Goal: Information Seeking & Learning: Learn about a topic

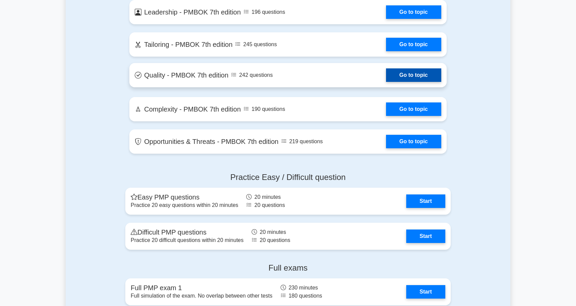
scroll to position [1461, 0]
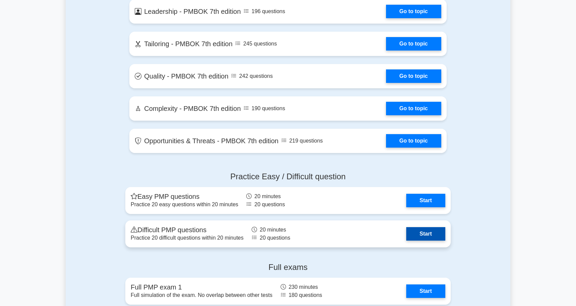
click at [406, 234] on link "Start" at bounding box center [425, 233] width 39 height 13
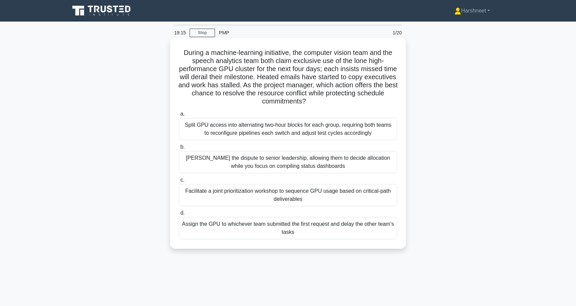
click at [217, 198] on div "Facilitate a joint prioritization workshop to sequence GPU usage based on criti…" at bounding box center [288, 195] width 218 height 22
click at [179, 182] on input "c. Facilitate a joint prioritization workshop to sequence GPU usage based on cr…" at bounding box center [179, 180] width 0 height 4
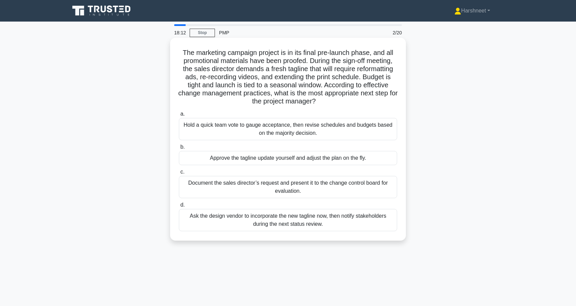
click at [220, 187] on div "Document the sales director’s request and present it to the change control boar…" at bounding box center [288, 187] width 218 height 22
click at [179, 174] on input "c. Document the sales director’s request and present it to the change control b…" at bounding box center [179, 172] width 0 height 4
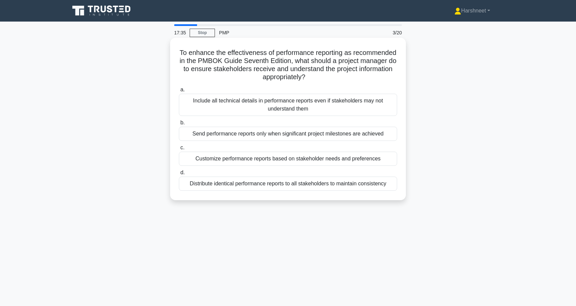
click at [199, 158] on div "Customize performance reports based on stakeholder needs and preferences" at bounding box center [288, 159] width 218 height 14
click at [179, 150] on input "c. Customize performance reports based on stakeholder needs and preferences" at bounding box center [179, 147] width 0 height 4
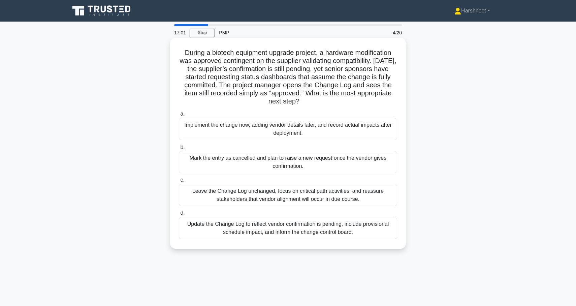
click at [201, 224] on div "Update the Change Log to reflect vendor confirmation is pending, include provis…" at bounding box center [288, 228] width 218 height 22
click at [179, 215] on input "d. Update the Change Log to reflect vendor confirmation is pending, include pro…" at bounding box center [179, 213] width 0 height 4
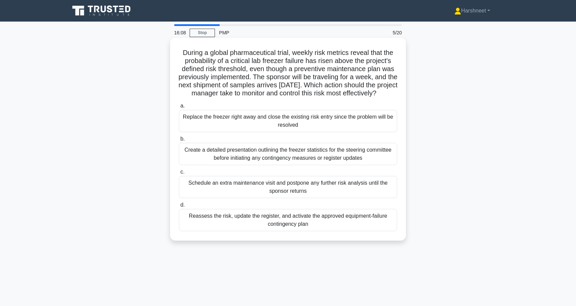
click at [218, 224] on div "Reassess the risk, update the register, and activate the approved equipment-fai…" at bounding box center [288, 220] width 218 height 22
click at [179, 207] on input "d. Reassess the risk, update the register, and activate the approved equipment-…" at bounding box center [179, 205] width 0 height 4
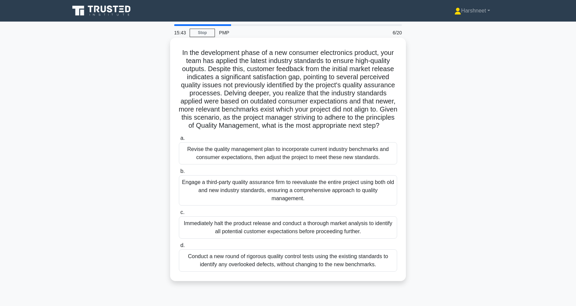
click at [195, 150] on div "Revise the quality management plan to incorporate current industry benchmarks a…" at bounding box center [288, 153] width 218 height 22
click at [179, 140] on input "a. Revise the quality management plan to incorporate current industry benchmark…" at bounding box center [179, 138] width 0 height 4
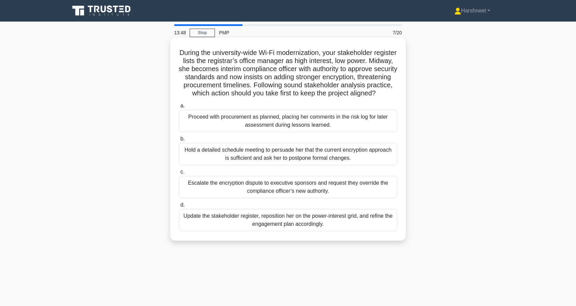
click at [198, 160] on div "Hold a detailed schedule meeting to persuade her that the current encryption ap…" at bounding box center [288, 154] width 218 height 22
click at [179, 141] on input "b. Hold a detailed schedule meeting to persuade her that the current encryption…" at bounding box center [179, 139] width 0 height 4
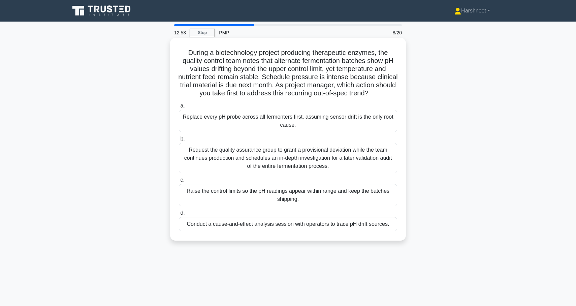
click at [197, 221] on div "Conduct a cause-and-effect analysis session with operators to trace pH drift so…" at bounding box center [288, 224] width 218 height 14
click at [179, 215] on input "d. Conduct a cause-and-effect analysis session with operators to trace pH drift…" at bounding box center [179, 213] width 0 height 4
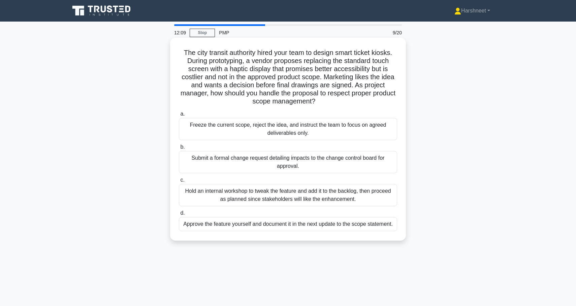
click at [190, 160] on div "Submit a formal change request detailing impacts to the change control board fo…" at bounding box center [288, 162] width 218 height 22
click at [179, 149] on input "b. Submit a formal change request detailing impacts to the change control board…" at bounding box center [179, 147] width 0 height 4
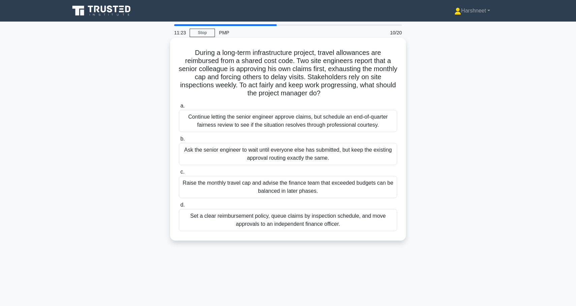
click at [216, 222] on div "Set a clear reimbursement policy, queue claims by inspection schedule, and move…" at bounding box center [288, 220] width 218 height 22
click at [179, 207] on input "d. Set a clear reimbursement policy, queue claims by inspection schedule, and m…" at bounding box center [179, 205] width 0 height 4
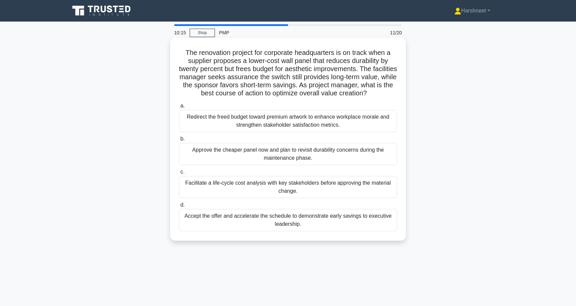
click at [222, 189] on div "Facilitate a life-cycle cost analysis with key stakeholders before approving th…" at bounding box center [288, 187] width 218 height 22
click at [179, 174] on input "c. Facilitate a life-cycle cost analysis with key stakeholders before approving…" at bounding box center [179, 172] width 0 height 4
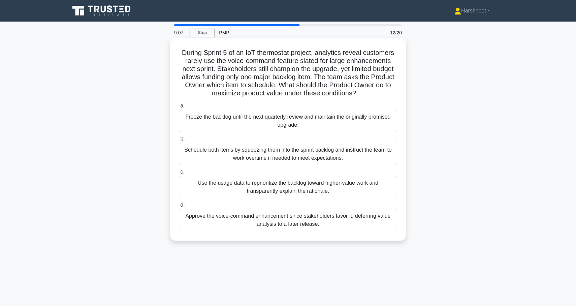
click at [216, 183] on div "Use the usage data to reprioritize the backlog toward higher-value work and tra…" at bounding box center [288, 187] width 218 height 22
click at [179, 174] on input "c. Use the usage data to reprioritize the backlog toward higher-value work and …" at bounding box center [179, 172] width 0 height 4
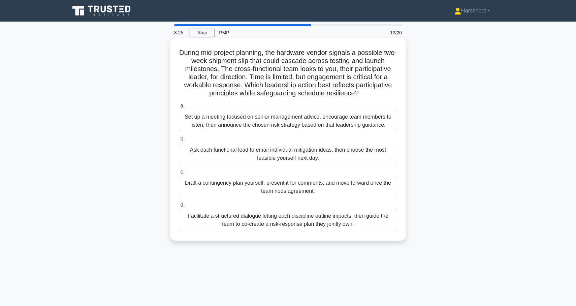
click at [200, 214] on div "Facilitate a structured dialogue letting each discipline outline impacts, then …" at bounding box center [288, 220] width 218 height 22
click at [179, 207] on input "d. Facilitate a structured dialogue letting each discipline outline impacts, th…" at bounding box center [179, 205] width 0 height 4
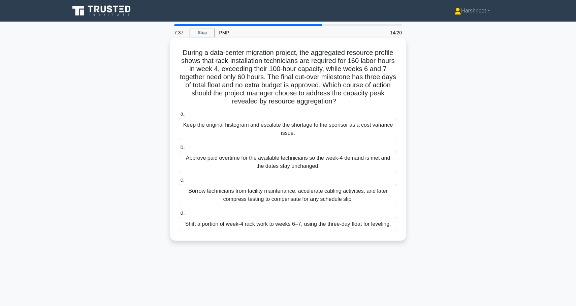
click at [207, 225] on div "Shift a portion of week-4 rack work to weeks 6–7, using the three-day float for…" at bounding box center [288, 224] width 218 height 14
click at [179, 215] on input "d. Shift a portion of week-4 rack work to weeks 6–7, using the three-day float …" at bounding box center [179, 213] width 0 height 4
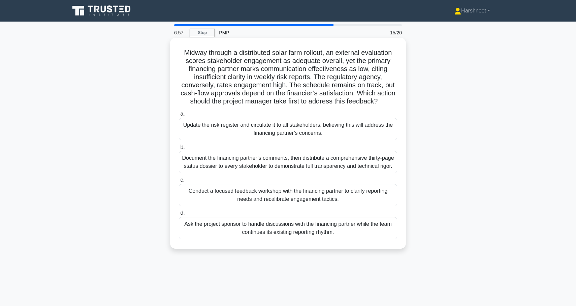
click at [210, 206] on div "Conduct a focused feedback workshop with the financing partner to clarify repor…" at bounding box center [288, 195] width 218 height 22
click at [179, 182] on input "c. Conduct a focused feedback workshop with the financing partner to clarify re…" at bounding box center [179, 180] width 0 height 4
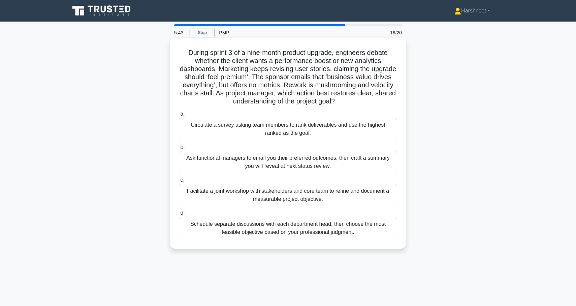
click at [217, 195] on div "Facilitate a joint workshop with stakeholders and core team to refine and docum…" at bounding box center [288, 195] width 218 height 22
click at [179, 182] on input "c. Facilitate a joint workshop with stakeholders and core team to refine and do…" at bounding box center [179, 180] width 0 height 4
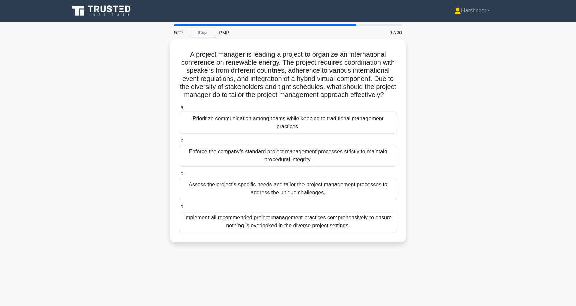
click at [145, 153] on div "A project manager is leading a project to organize an international conference …" at bounding box center [288, 144] width 445 height 211
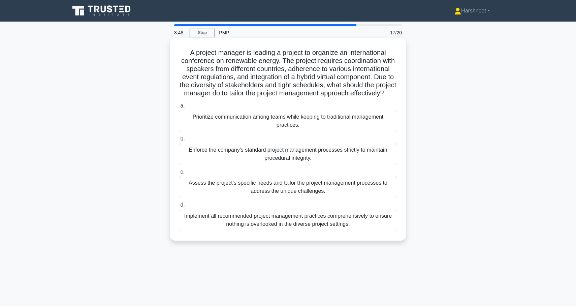
click at [211, 218] on div "Implement all recommended project management practices comprehensively to ensur…" at bounding box center [288, 220] width 218 height 22
click at [179, 207] on input "d. Implement all recommended project management practices comprehensively to en…" at bounding box center [179, 205] width 0 height 4
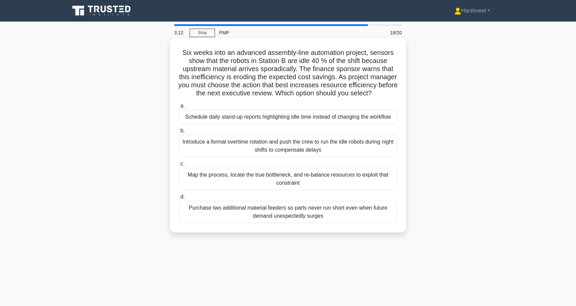
click at [229, 183] on div "Map the process, locate the true bottleneck, and re-balance resources to exploi…" at bounding box center [288, 179] width 218 height 22
click at [179, 166] on input "c. Map the process, locate the true bottleneck, and re-balance resources to exp…" at bounding box center [179, 164] width 0 height 4
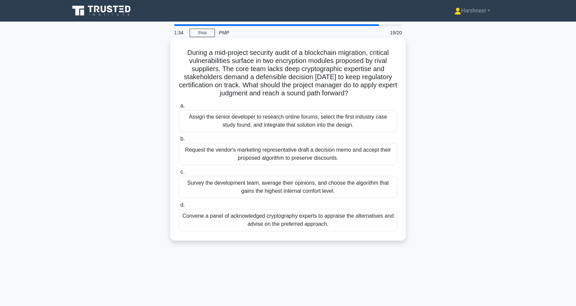
click at [194, 187] on div "Survey the development team, average their opinions, and choose the algorithm t…" at bounding box center [288, 187] width 218 height 22
click at [179, 174] on input "c. Survey the development team, average their opinions, and choose the algorith…" at bounding box center [179, 172] width 0 height 4
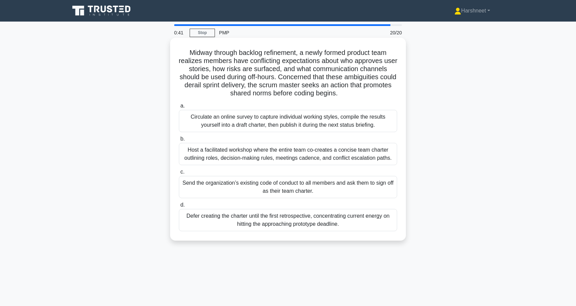
click at [195, 154] on div "Host a facilitated workshop where the entire team co-creates a concise team cha…" at bounding box center [288, 154] width 218 height 22
click at [179, 141] on input "b. Host a facilitated workshop where the entire team co-creates a concise team …" at bounding box center [179, 139] width 0 height 4
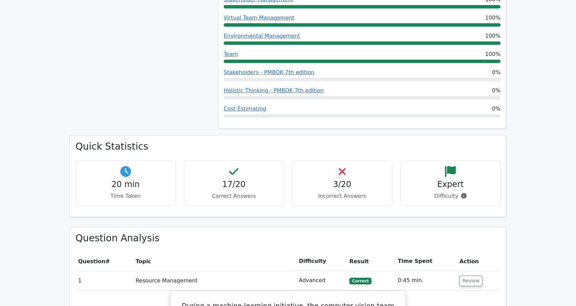
scroll to position [376, 0]
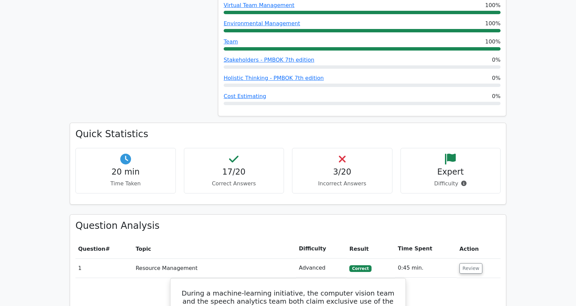
click at [331, 169] on h4 "3/20" at bounding box center [342, 172] width 89 height 10
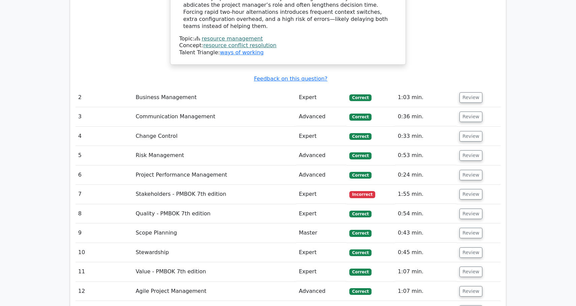
scroll to position [949, 0]
click at [461, 189] on button "Review" at bounding box center [470, 194] width 23 height 10
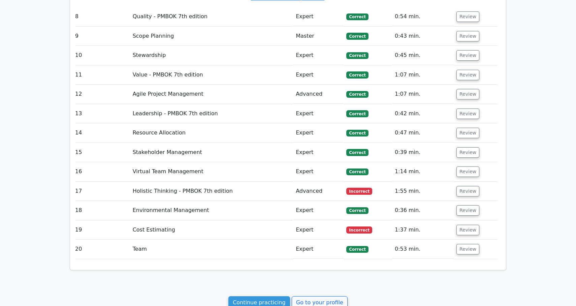
scroll to position [1561, 0]
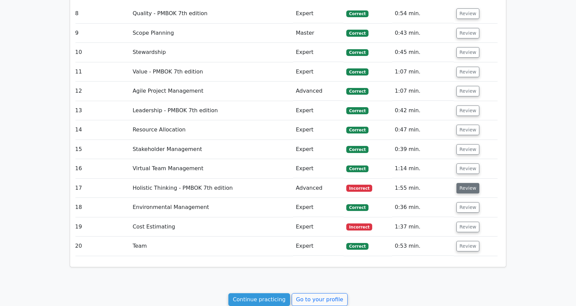
click at [460, 183] on button "Review" at bounding box center [467, 188] width 23 height 10
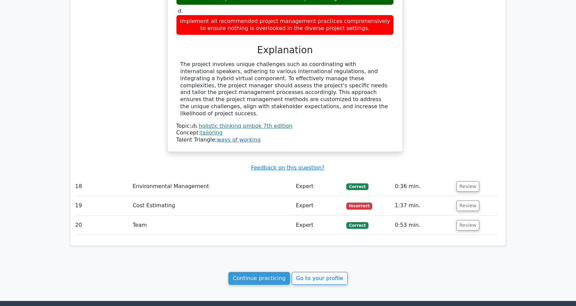
scroll to position [1917, 0]
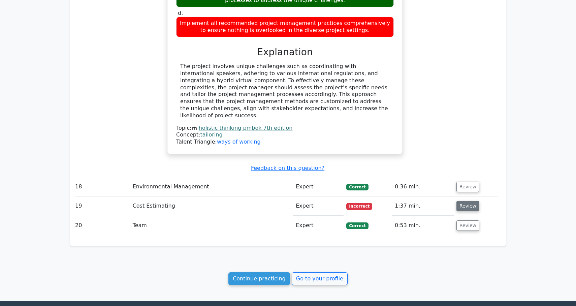
click at [464, 201] on button "Review" at bounding box center [467, 206] width 23 height 10
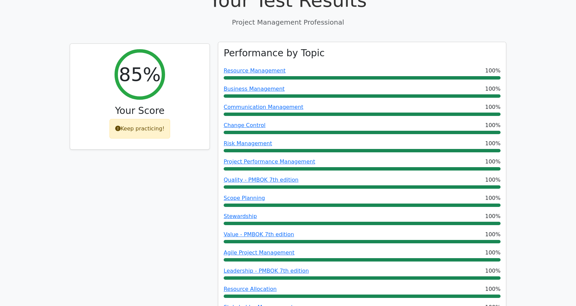
scroll to position [53, 0]
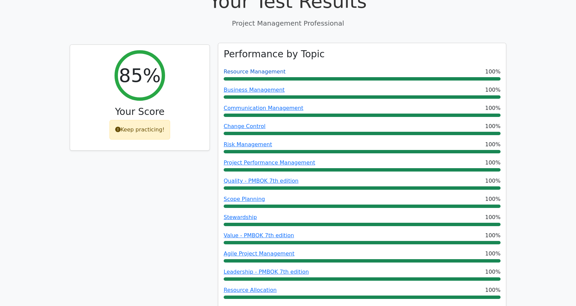
click at [263, 73] on link "Resource Management" at bounding box center [255, 71] width 62 height 6
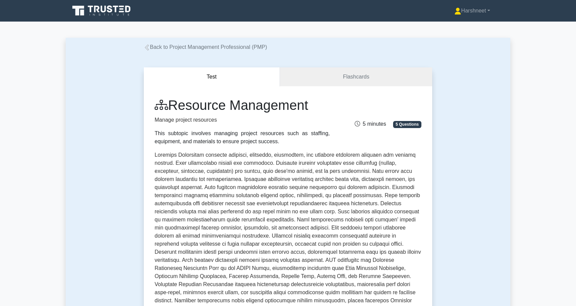
click at [149, 48] on icon at bounding box center [147, 47] width 6 height 6
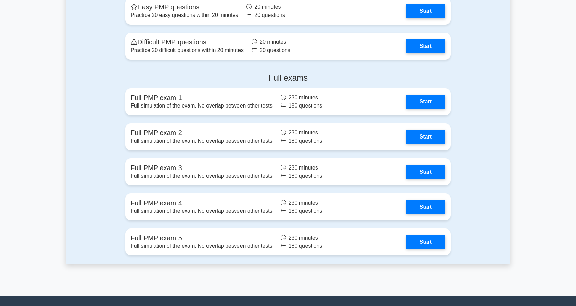
scroll to position [1654, 0]
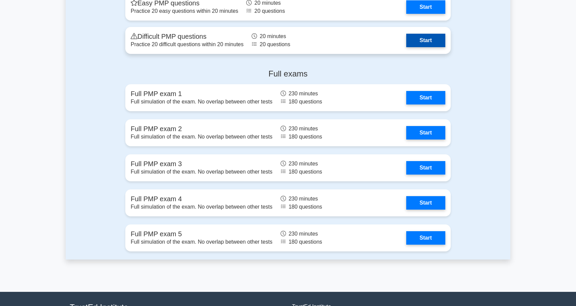
click at [412, 36] on link "Start" at bounding box center [425, 40] width 39 height 13
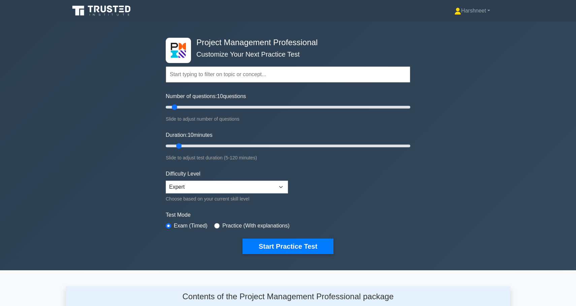
click at [115, 15] on icon at bounding box center [102, 10] width 65 height 13
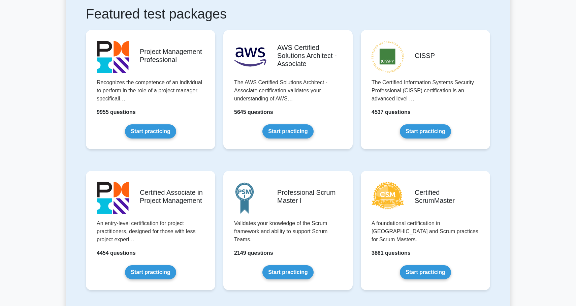
scroll to position [114, 0]
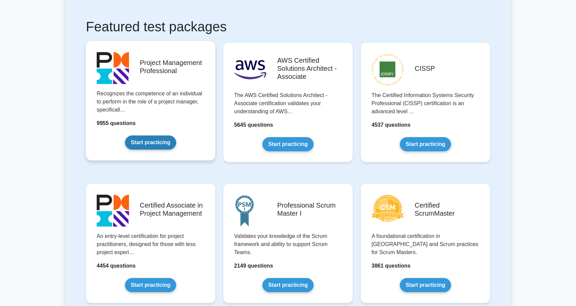
click at [161, 143] on link "Start practicing" at bounding box center [150, 142] width 51 height 14
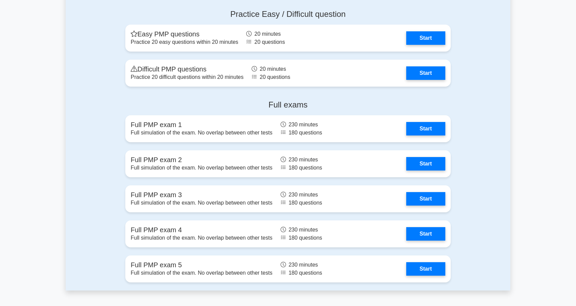
scroll to position [1625, 0]
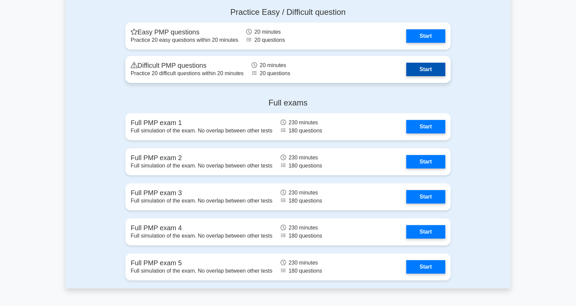
click at [411, 66] on link "Start" at bounding box center [425, 69] width 39 height 13
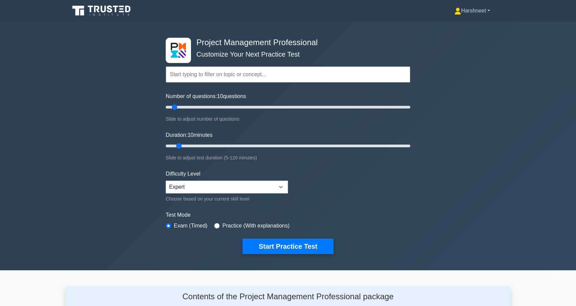
click at [466, 10] on link "Harshneet" at bounding box center [472, 10] width 68 height 13
click at [455, 27] on link "Profile" at bounding box center [464, 26] width 53 height 11
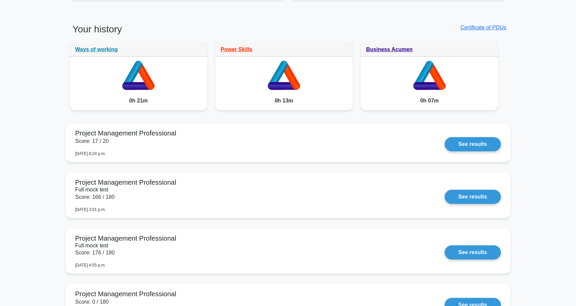
scroll to position [357, 0]
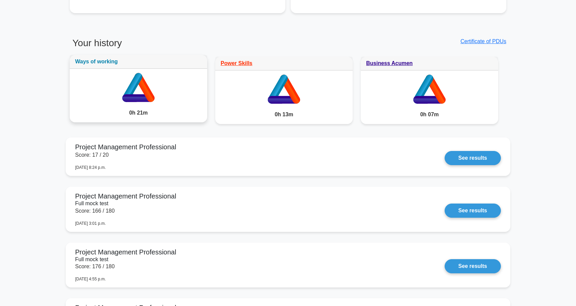
click at [111, 59] on link "Ways of working" at bounding box center [96, 62] width 43 height 6
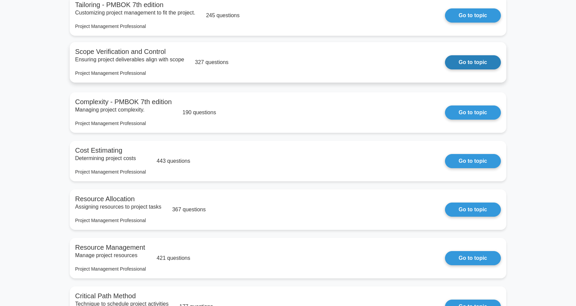
scroll to position [1397, 0]
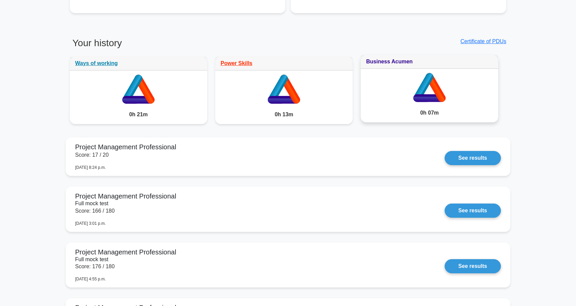
click at [373, 59] on link "Business Acumen" at bounding box center [389, 62] width 46 height 6
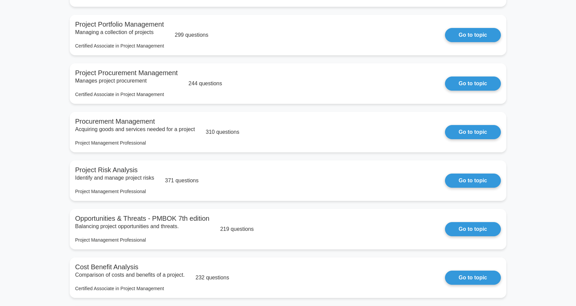
scroll to position [555, 0]
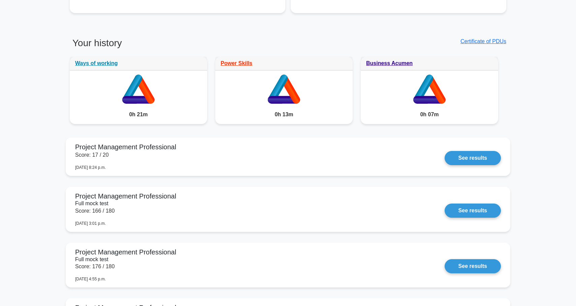
scroll to position [357, 0]
click at [456, 153] on link "See results" at bounding box center [473, 156] width 56 height 14
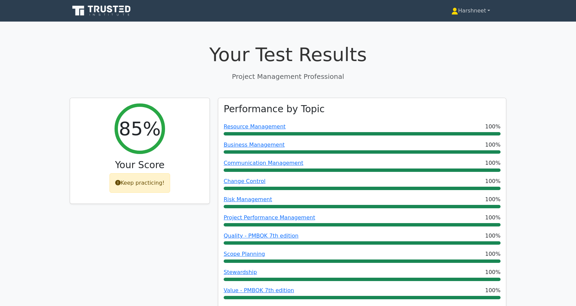
click at [465, 5] on link "Harshneet" at bounding box center [470, 10] width 71 height 13
click at [371, 73] on p "Project Management Professional" at bounding box center [288, 76] width 436 height 10
